Goal: Task Accomplishment & Management: Complete application form

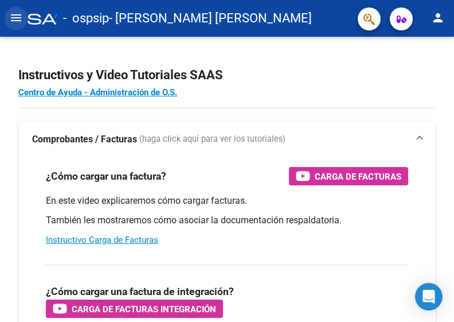
click at [18, 24] on mat-icon "menu" at bounding box center [16, 18] width 14 height 14
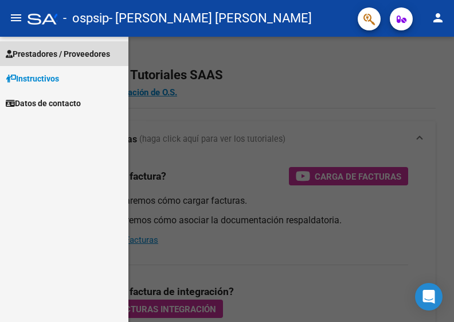
click at [56, 56] on span "Prestadores / Proveedores" at bounding box center [58, 54] width 104 height 13
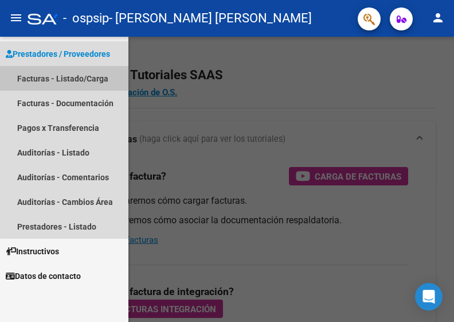
click at [65, 81] on link "Facturas - Listado/Carga" at bounding box center [64, 78] width 128 height 25
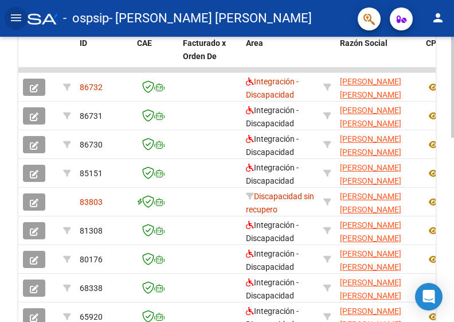
scroll to position [394, 0]
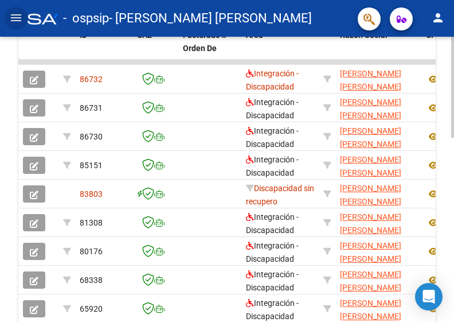
click at [454, 258] on html "menu - ospsip - [PERSON_NAME][GEOGRAPHIC_DATA] [PERSON_NAME] person Prestadores…" at bounding box center [227, 161] width 454 height 322
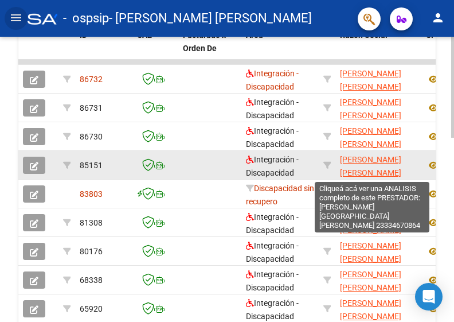
click at [367, 163] on span "[PERSON_NAME] [PERSON_NAME]" at bounding box center [370, 166] width 61 height 22
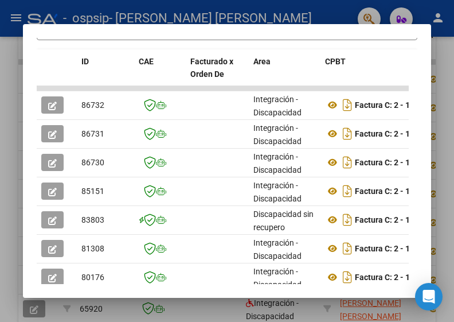
scroll to position [241, 0]
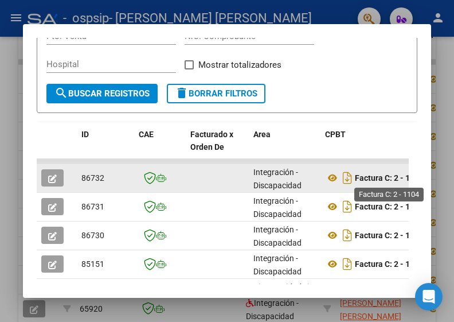
click at [390, 175] on strong "Factura C: 2 - 1104" at bounding box center [389, 177] width 69 height 9
click at [275, 178] on div "Integración - Discapacidad" at bounding box center [284, 178] width 62 height 24
click at [61, 177] on button "button" at bounding box center [52, 177] width 22 height 17
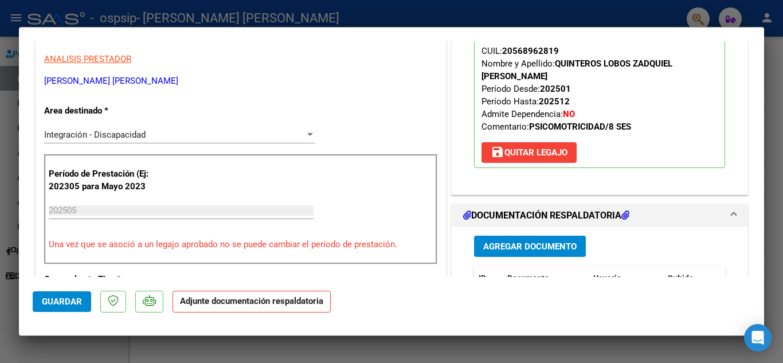
scroll to position [203, 0]
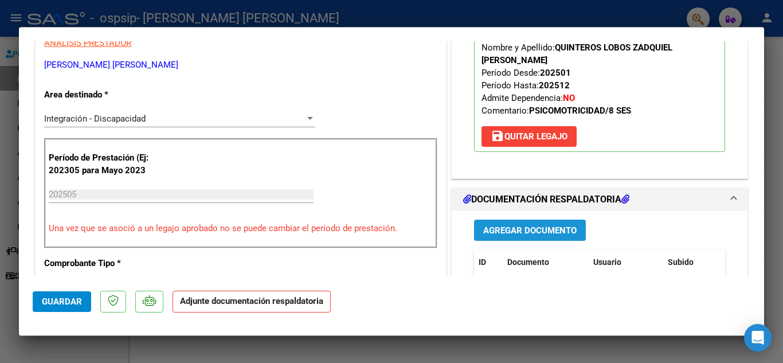
click at [454, 239] on button "Agregar Documento" at bounding box center [530, 230] width 112 height 21
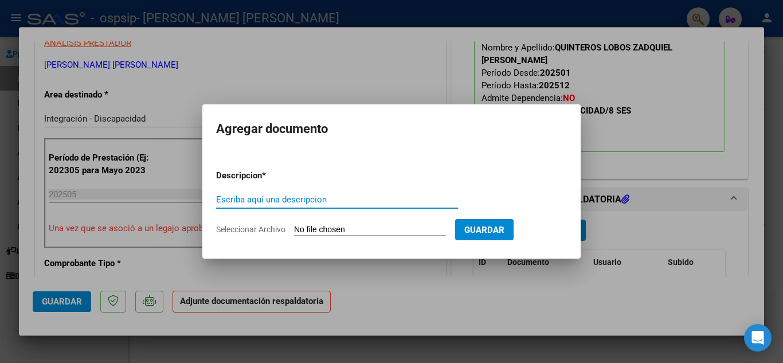
click at [357, 205] on div "Escriba aquí una descripcion" at bounding box center [337, 199] width 242 height 17
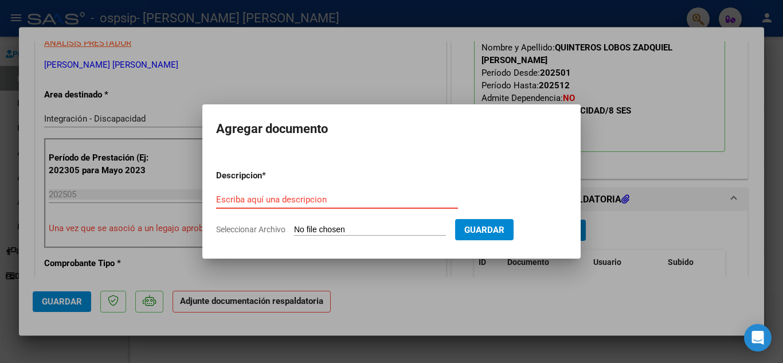
click at [362, 206] on div "Escriba aquí una descripcion" at bounding box center [337, 199] width 242 height 17
click at [365, 197] on input "Escriba aquí una descripcion" at bounding box center [337, 199] width 242 height 10
click at [350, 228] on input "Seleccionar Archivo" at bounding box center [370, 230] width 152 height 11
type input "C:\fakepath\planilla zadquiel.pdf"
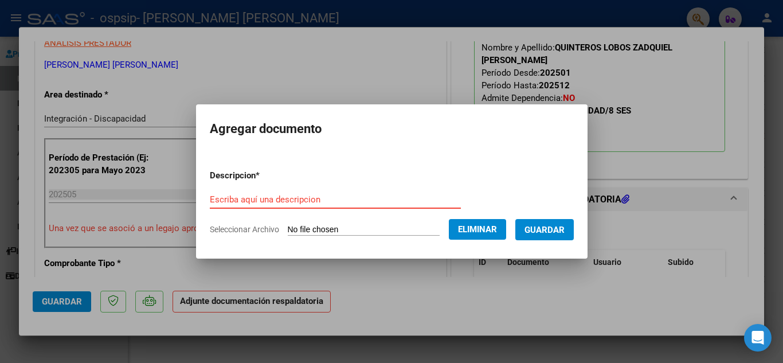
click at [335, 204] on input "Escriba aquí una descripcion" at bounding box center [335, 199] width 251 height 10
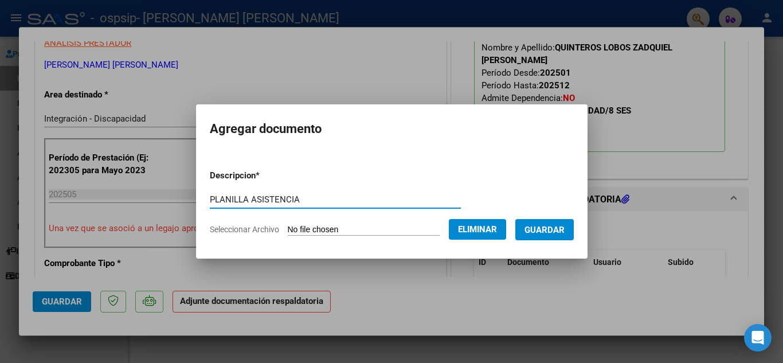
type input "PLANILLA ASISTENCIA"
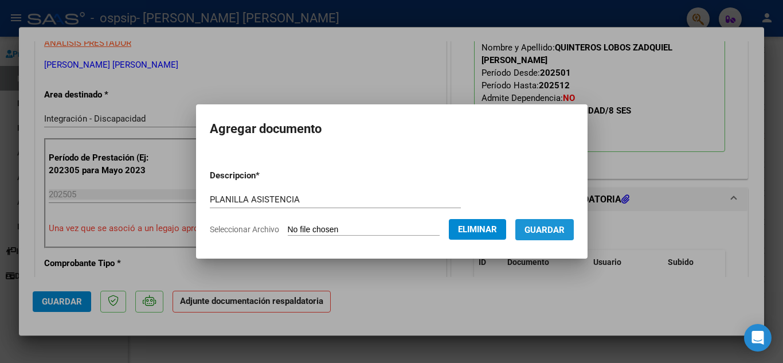
click at [454, 222] on button "Guardar" at bounding box center [544, 229] width 58 height 21
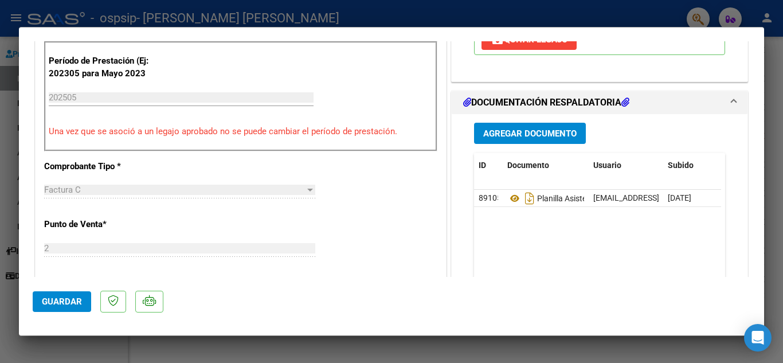
scroll to position [471, 0]
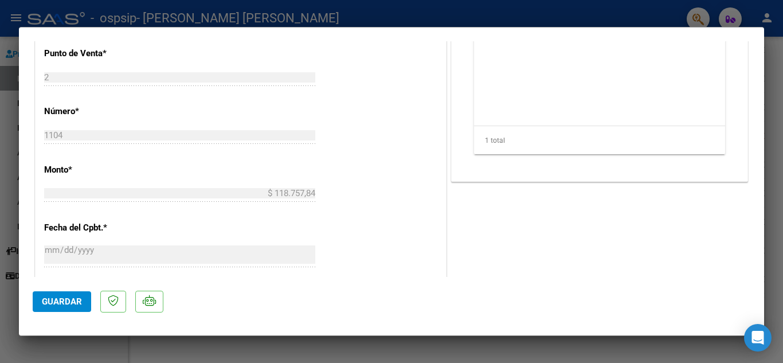
click at [454, 223] on div "COMENTARIOS Comentarios del Prestador / Gerenciador: PREAPROBACIÓN PARA INTEGRA…" at bounding box center [600, 68] width 302 height 971
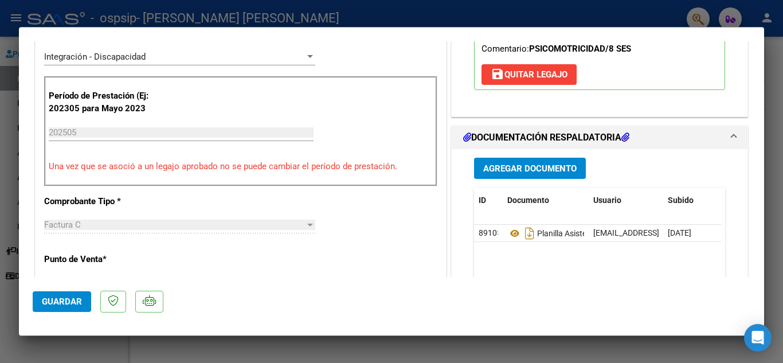
click at [454, 123] on div at bounding box center [391, 181] width 783 height 363
type input "$ 0,00"
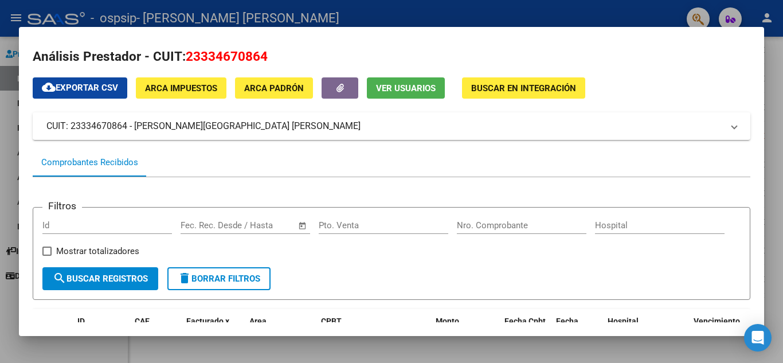
scroll to position [0, 0]
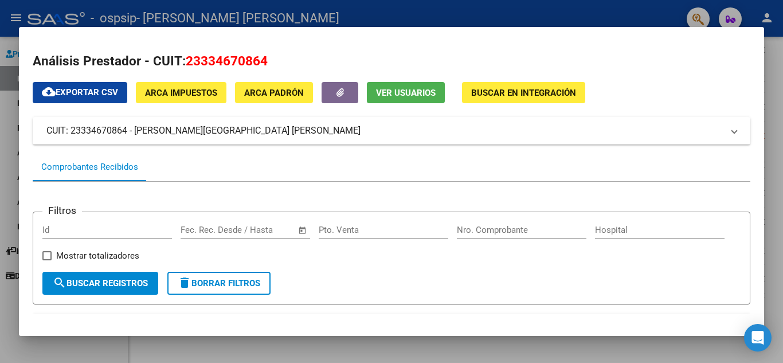
click at [454, 139] on div at bounding box center [391, 181] width 783 height 363
